Goal: Information Seeking & Learning: Understand process/instructions

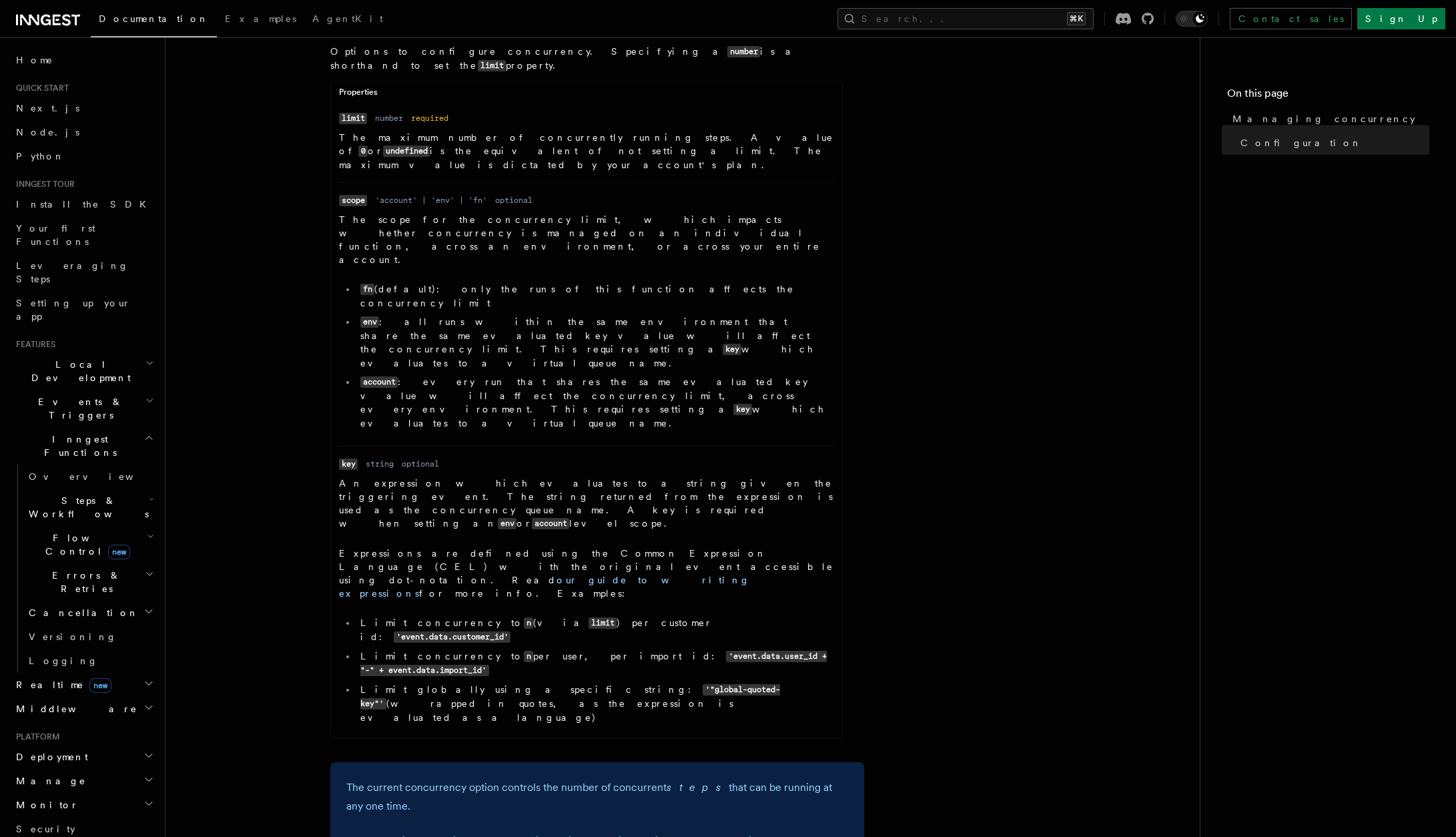
scroll to position [646, 0]
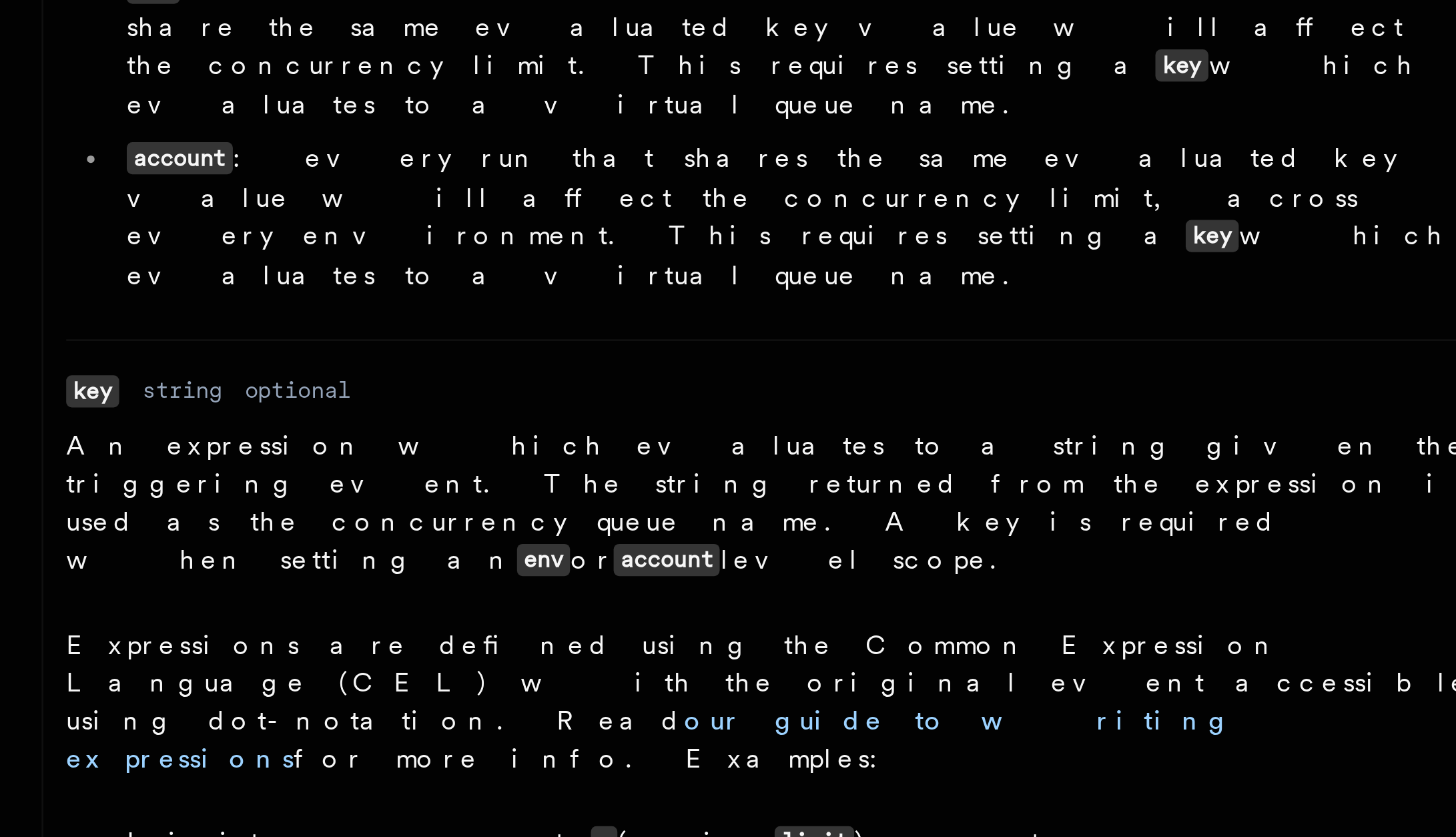
drag, startPoint x: 466, startPoint y: 473, endPoint x: 578, endPoint y: 472, distance: 112.0
click at [579, 671] on li "Limit globally using a specific string: '"global-quoted-key"' (wrapped in quote…" at bounding box center [595, 691] width 478 height 41
click at [578, 672] on code "'"global-quoted-key"'" at bounding box center [570, 685] width 419 height 26
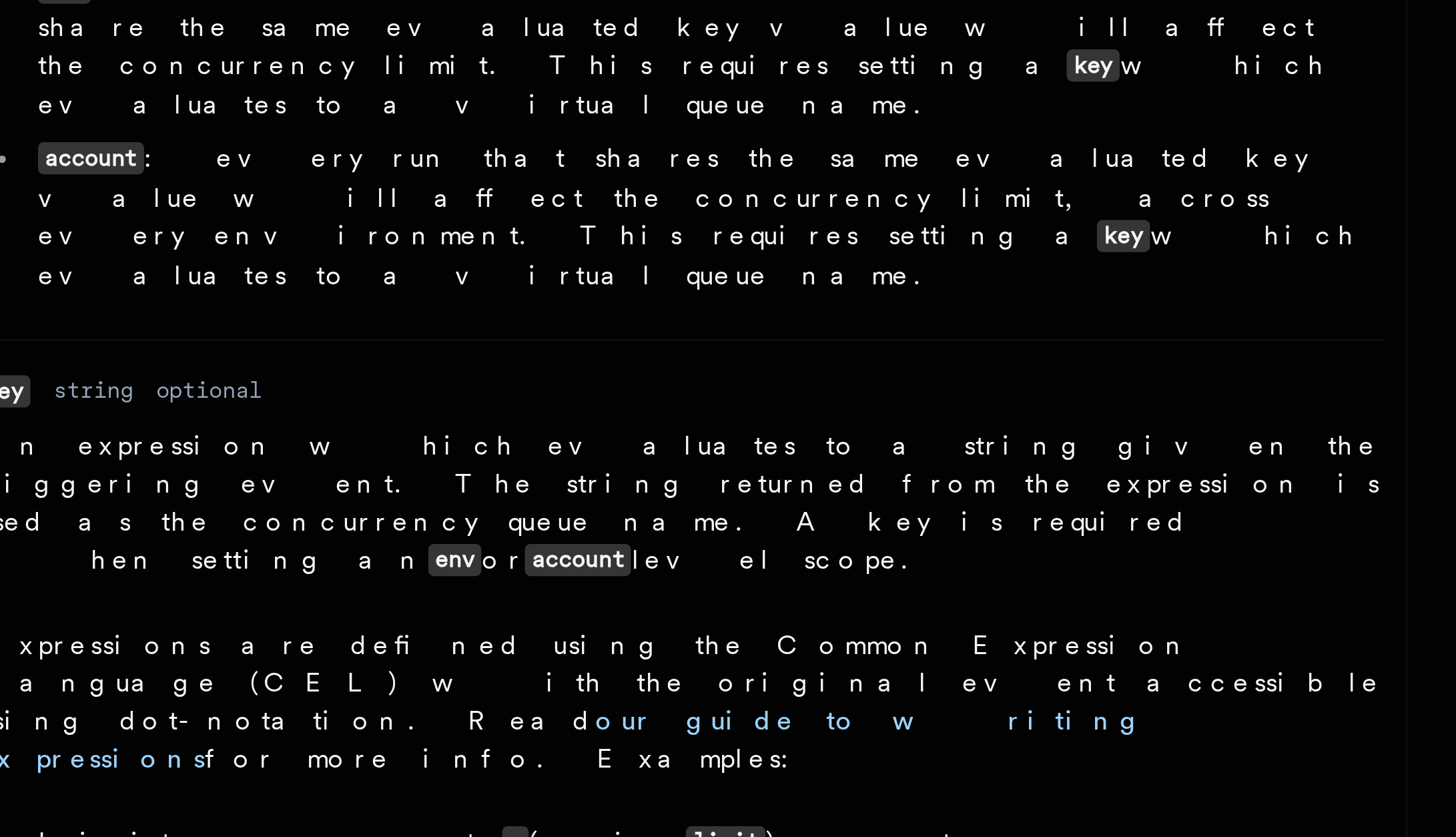
drag, startPoint x: 638, startPoint y: 477, endPoint x: 724, endPoint y: 476, distance: 86.0
click at [724, 671] on li "Limit globally using a specific string: '"global-quoted-key"' (wrapped in quote…" at bounding box center [595, 691] width 478 height 41
click at [606, 672] on code "'"global-quoted-key"'" at bounding box center [570, 685] width 419 height 26
click at [525, 672] on code "'"global-quoted-key"'" at bounding box center [570, 685] width 419 height 26
drag, startPoint x: 589, startPoint y: 437, endPoint x: 692, endPoint y: 437, distance: 103.0
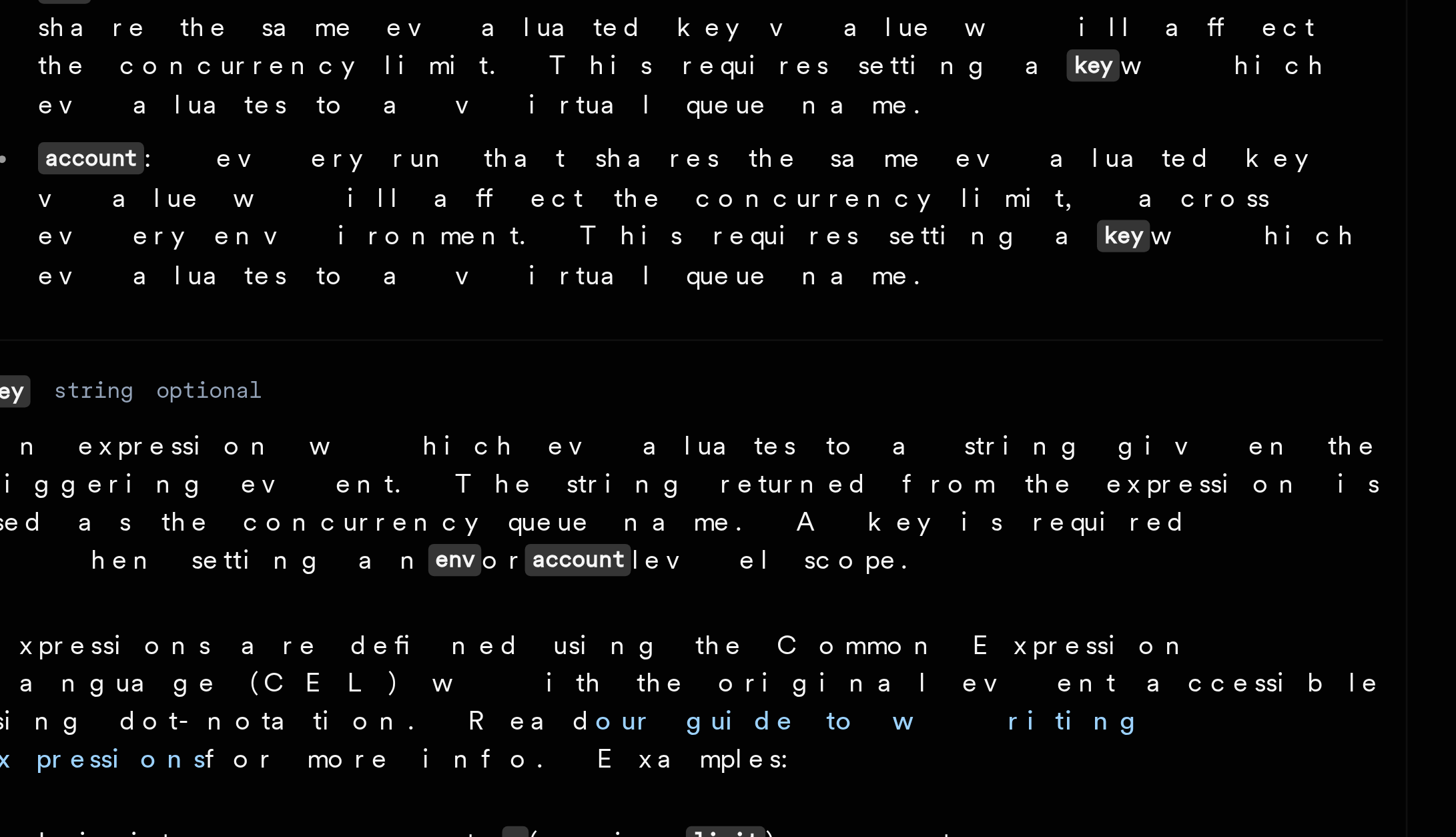
click at [510, 619] on code "'event.data.customer_id'" at bounding box center [452, 625] width 117 height 11
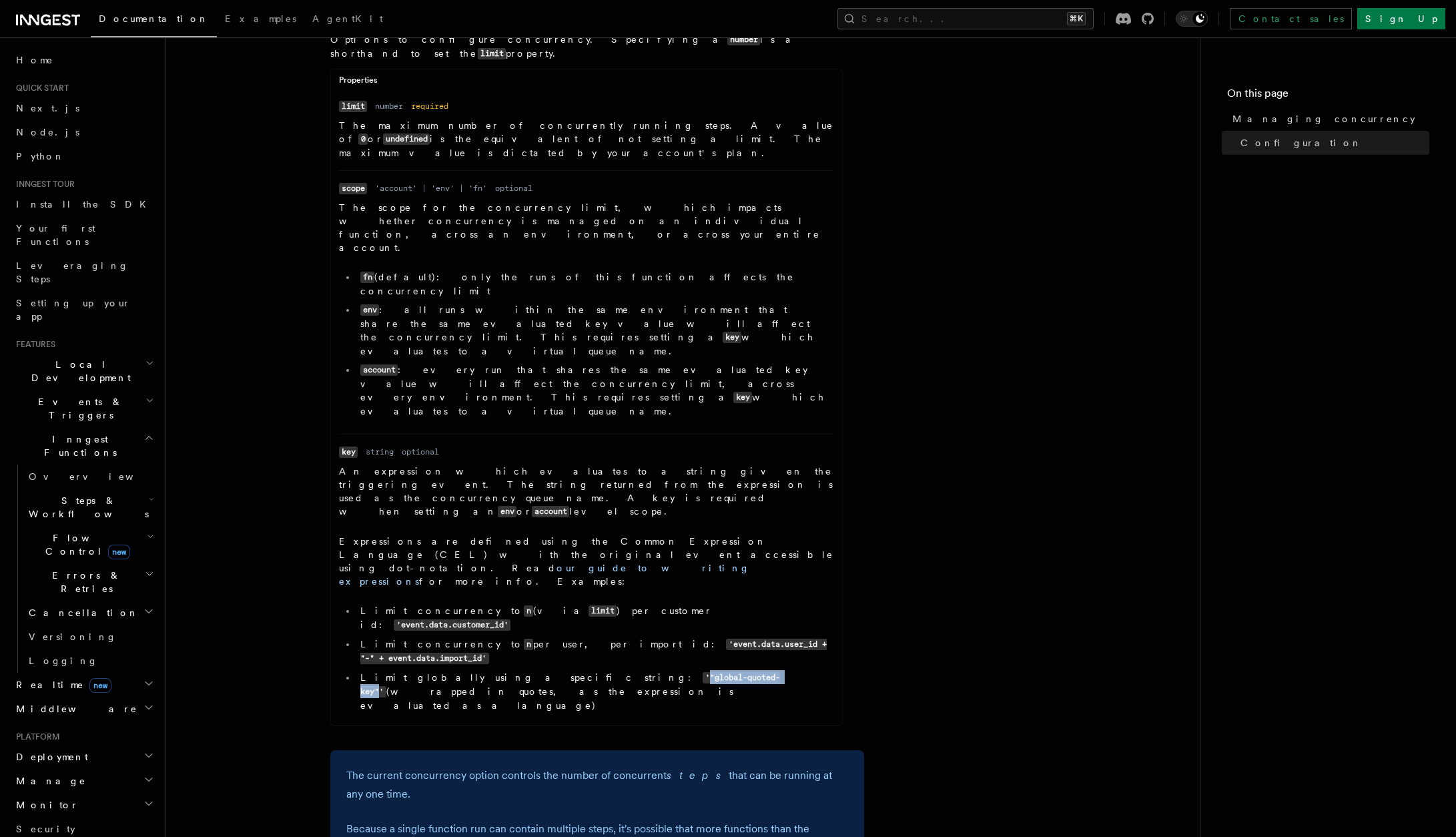
drag, startPoint x: 520, startPoint y: 475, endPoint x: 609, endPoint y: 474, distance: 89.0
click at [609, 672] on code "'"global-quoted-key"'" at bounding box center [570, 685] width 419 height 26
click at [384, 513] on div "Name concurrency Type number | object | [object, object] Required optional Desc…" at bounding box center [597, 370] width 534 height 726
click at [890, 513] on article "References TypeScript SDK Managing concurrency Limit the number of concurrently…" at bounding box center [682, 275] width 991 height 1725
